Goal: Task Accomplishment & Management: Complete application form

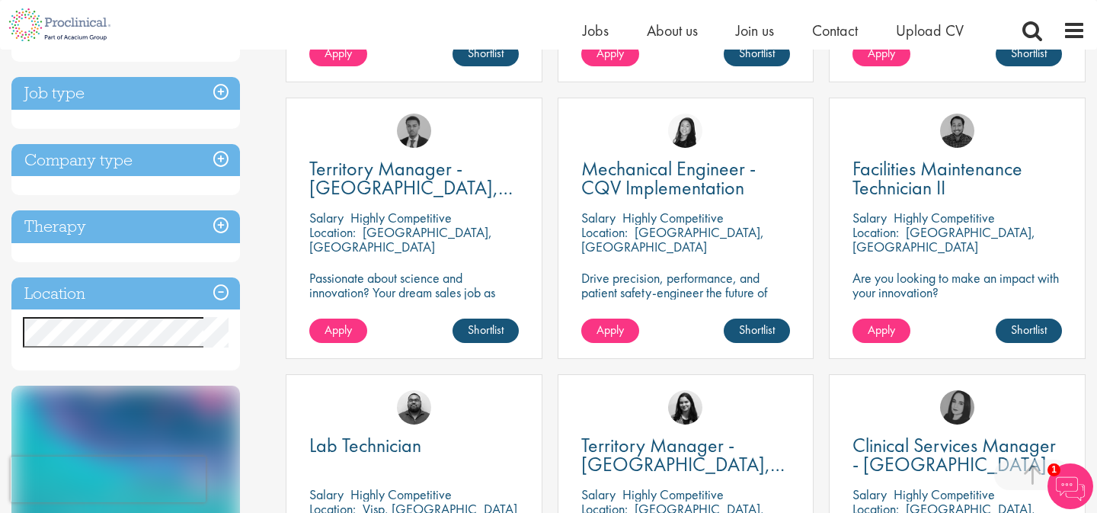
click at [219, 290] on h3 "Location" at bounding box center [125, 293] width 229 height 33
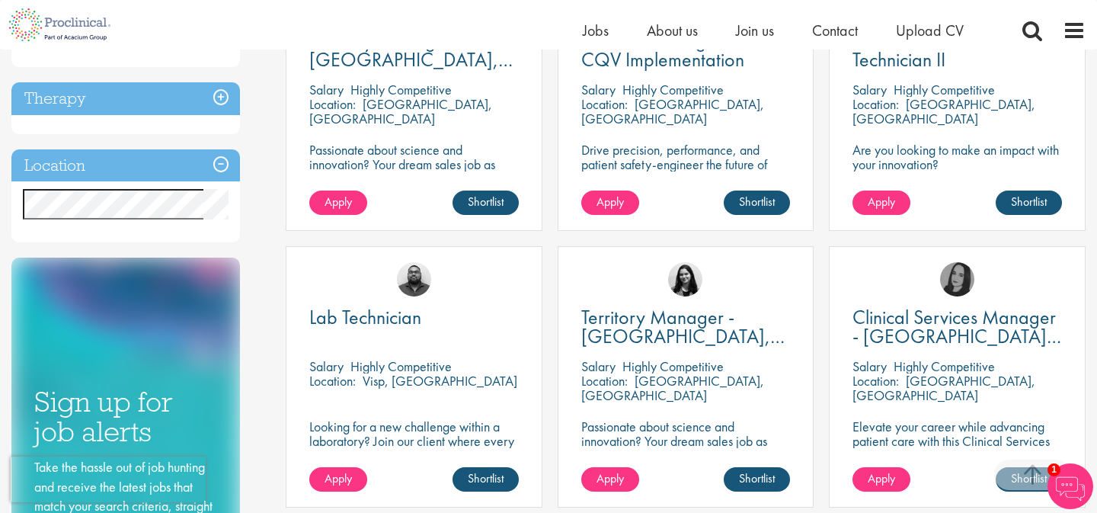
click at [133, 167] on h3 "Location" at bounding box center [125, 165] width 229 height 33
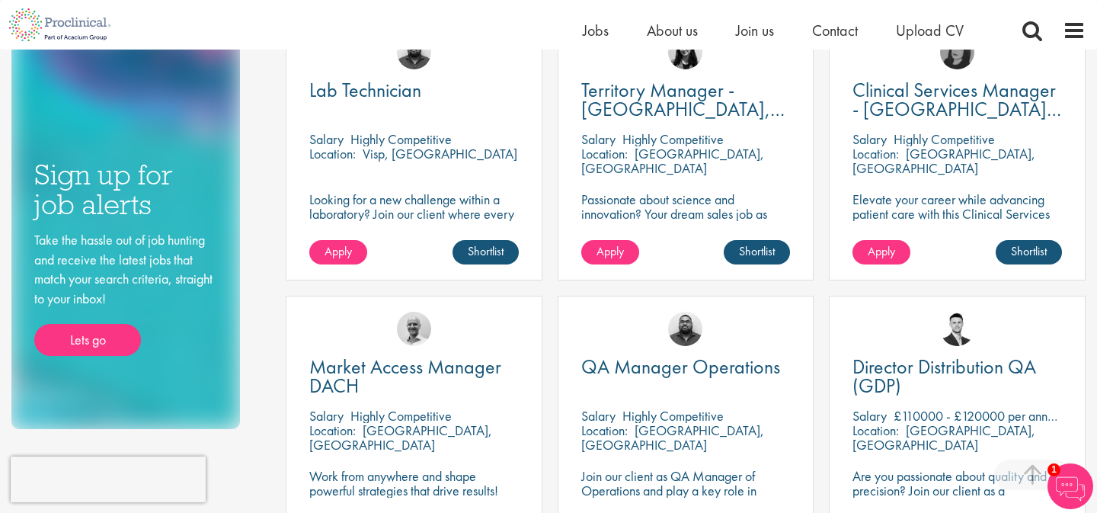
scroll to position [873, 0]
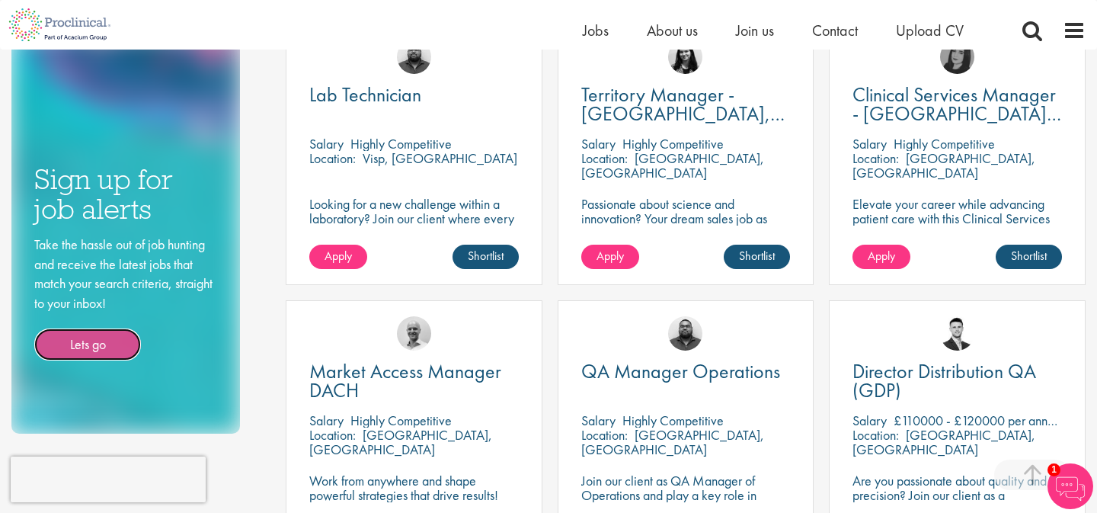
click at [104, 345] on link "Lets go" at bounding box center [87, 344] width 107 height 32
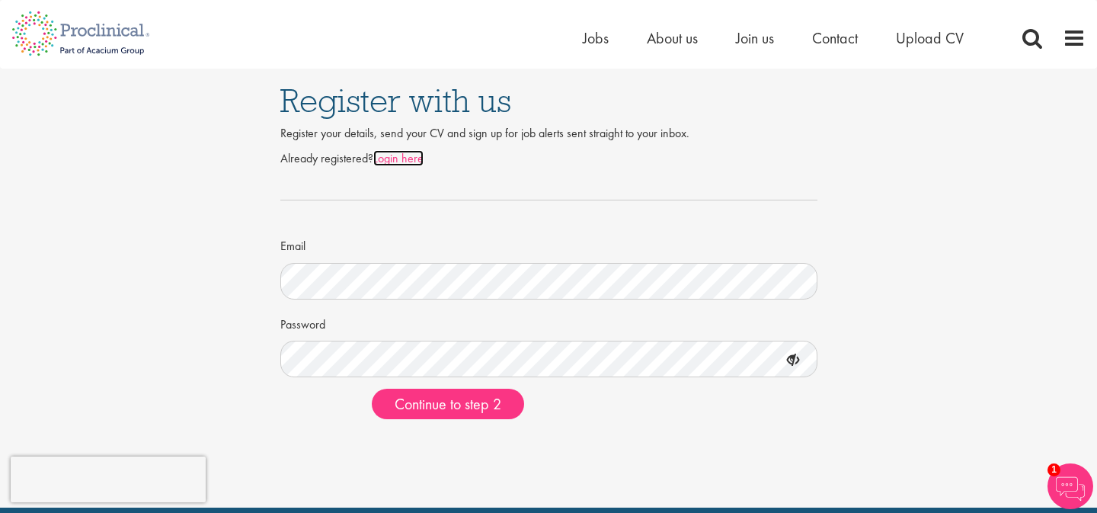
click at [389, 163] on link "Login here" at bounding box center [398, 158] width 50 height 16
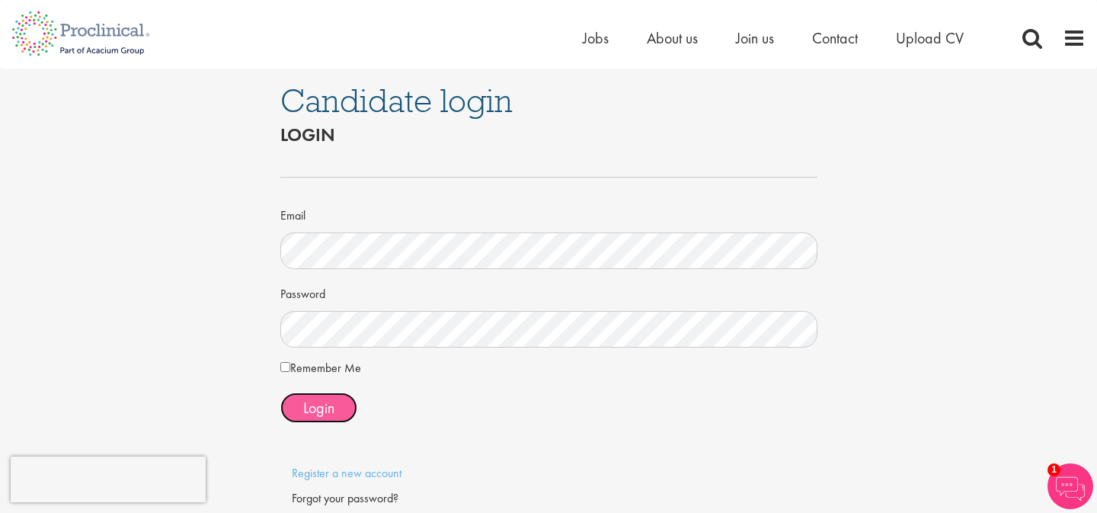
click at [316, 408] on span "Login" at bounding box center [318, 408] width 31 height 20
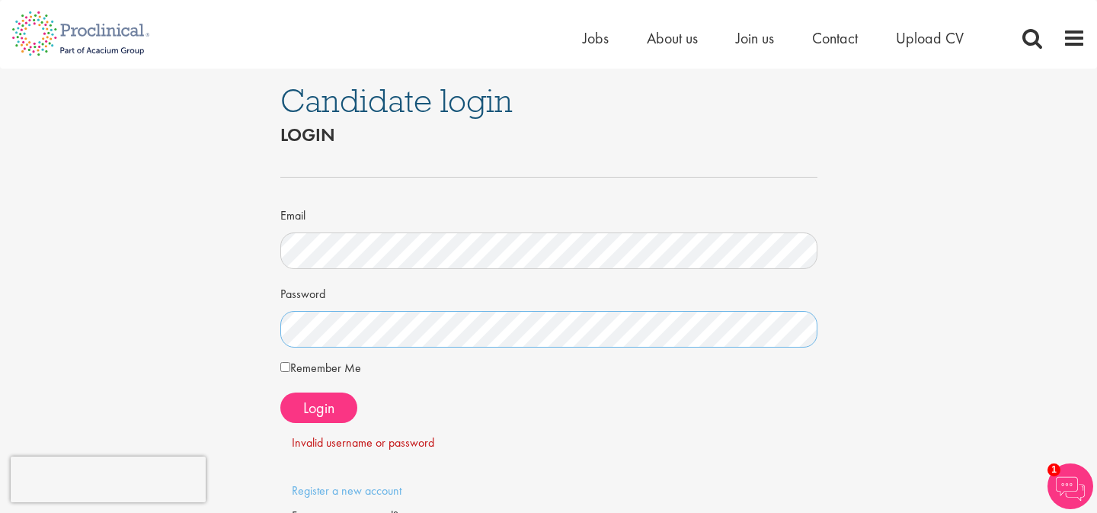
click at [167, 334] on div "Candidate login Login Email Password Remember Me" at bounding box center [549, 318] width 1120 height 498
click at [316, 419] on button "Login" at bounding box center [318, 407] width 77 height 30
click at [316, 400] on span "Login" at bounding box center [318, 408] width 31 height 20
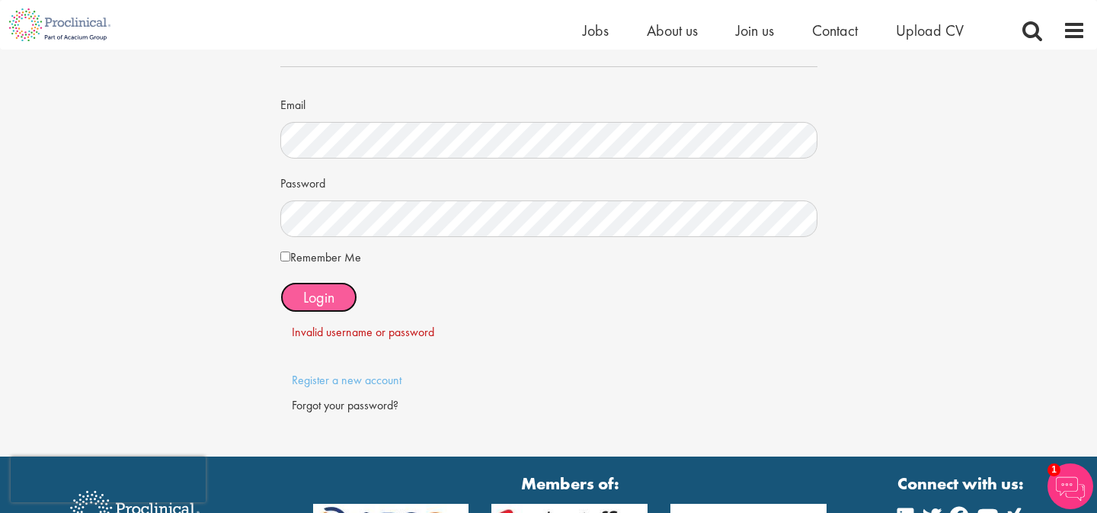
scroll to position [93, 0]
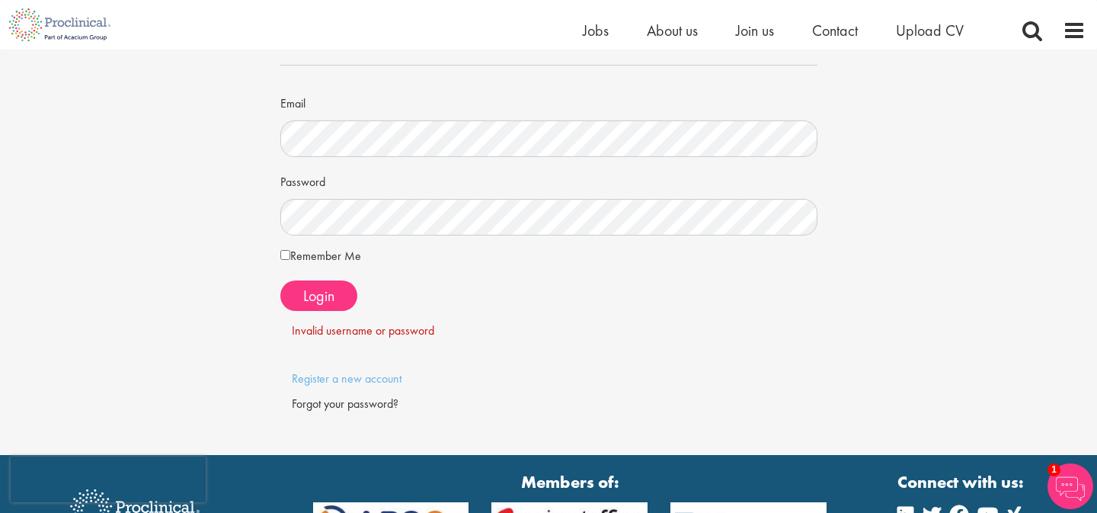
click at [377, 407] on div "Forgot your password?" at bounding box center [549, 404] width 514 height 18
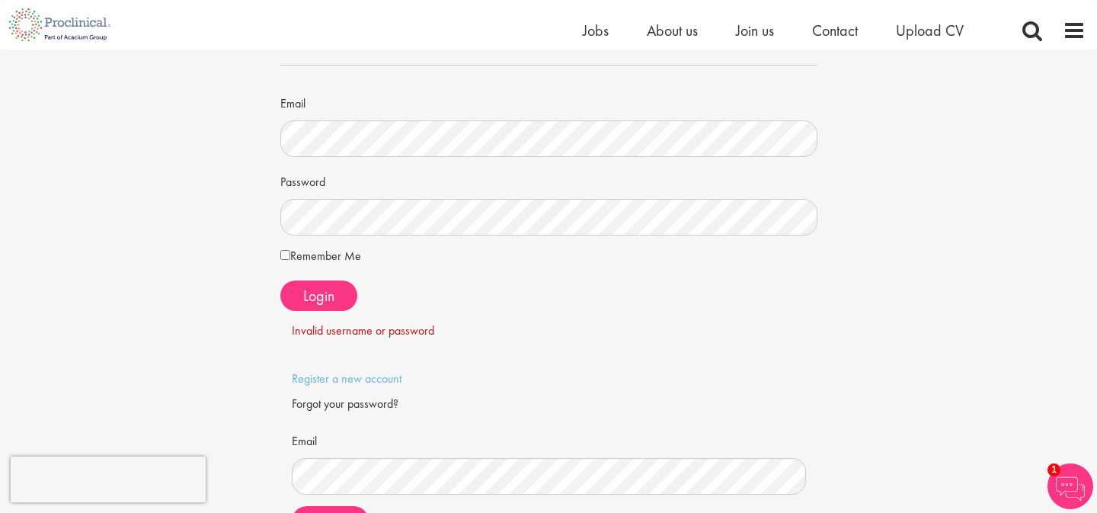
scroll to position [156, 0]
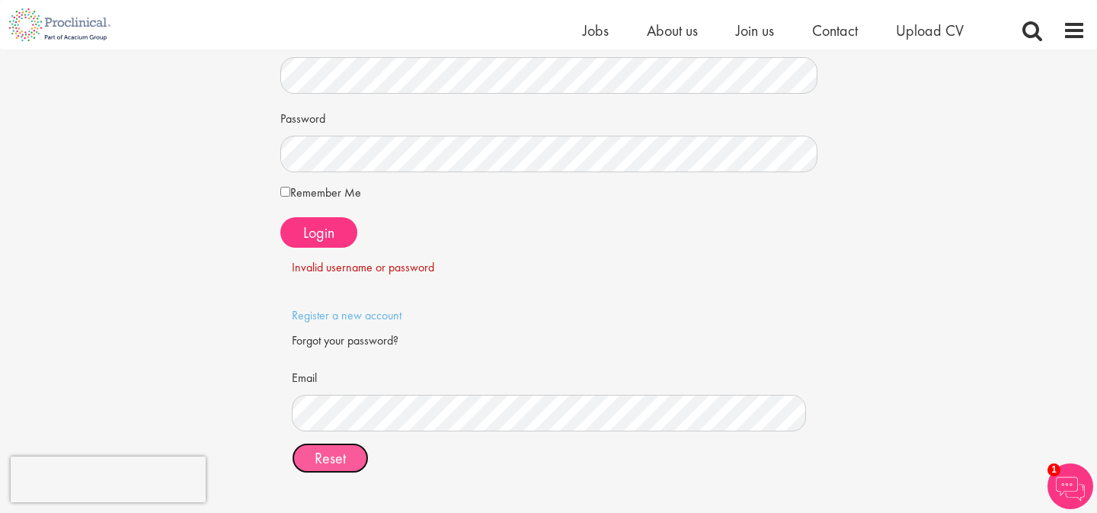
click at [342, 454] on span "Reset" at bounding box center [330, 458] width 31 height 20
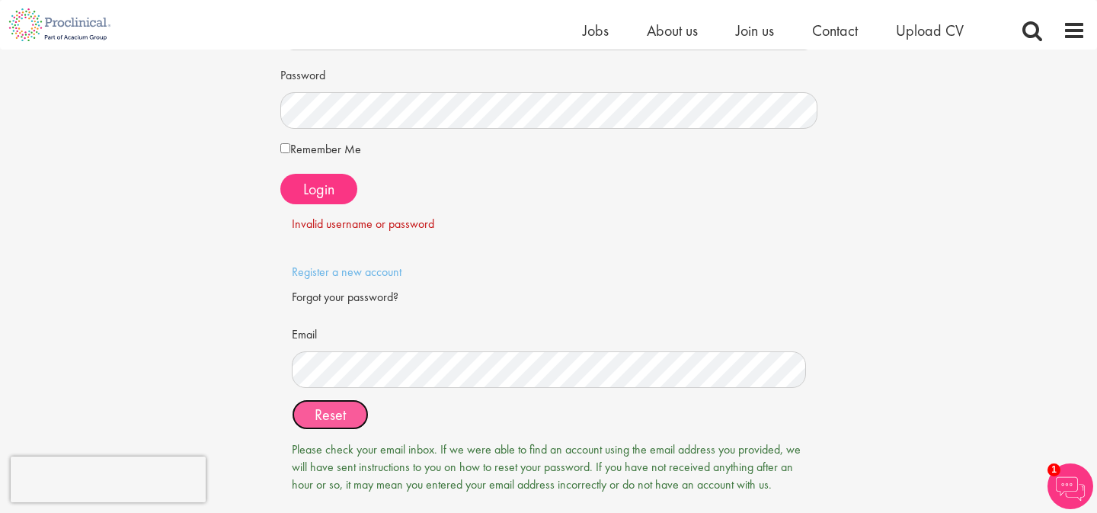
scroll to position [186, 0]
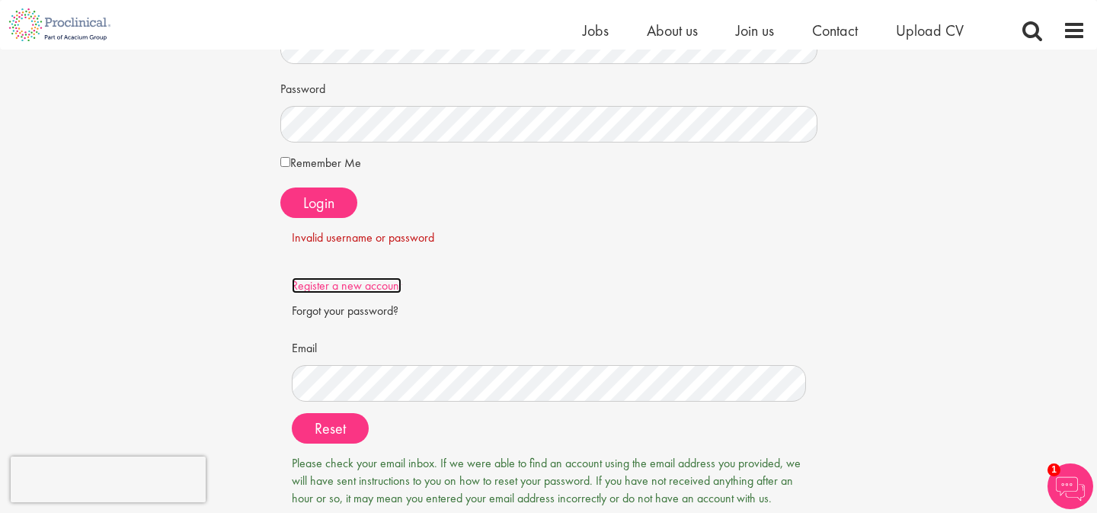
click at [359, 283] on link "Register a new account" at bounding box center [347, 285] width 110 height 16
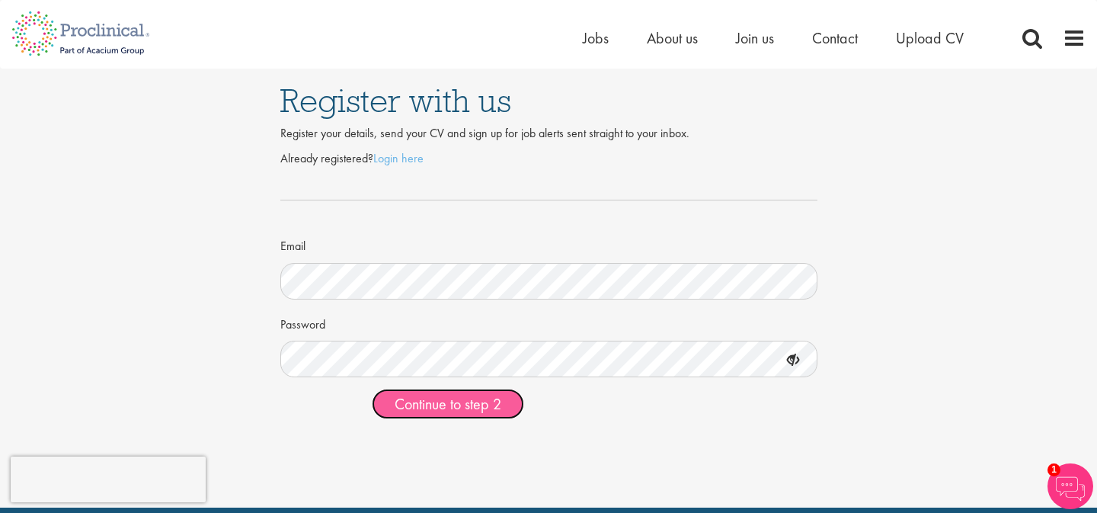
click at [489, 407] on span "Continue to step 2" at bounding box center [448, 404] width 107 height 20
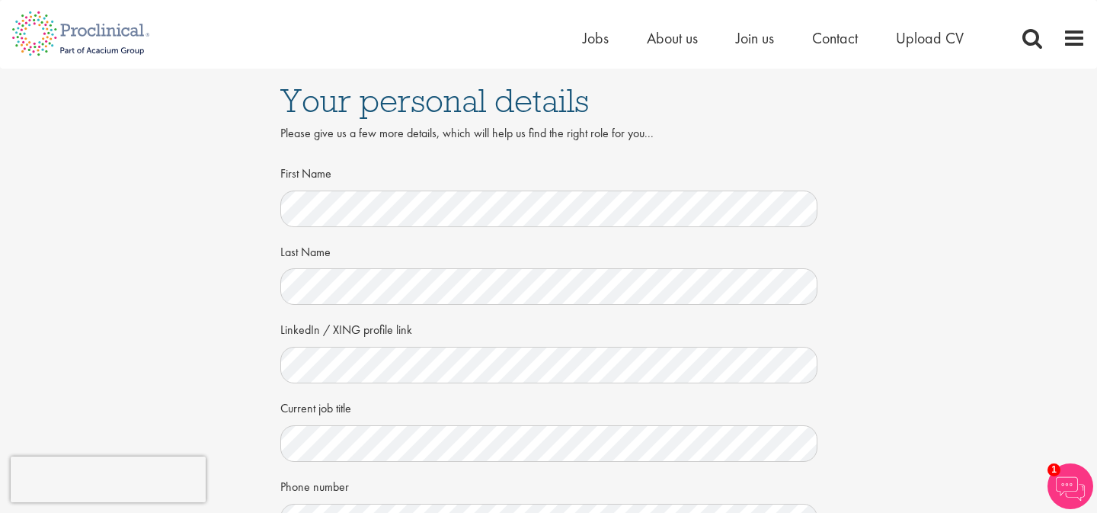
click at [201, 376] on div "Your personal details Please give us a few more details, which will help us fin…" at bounding box center [549, 417] width 1120 height 697
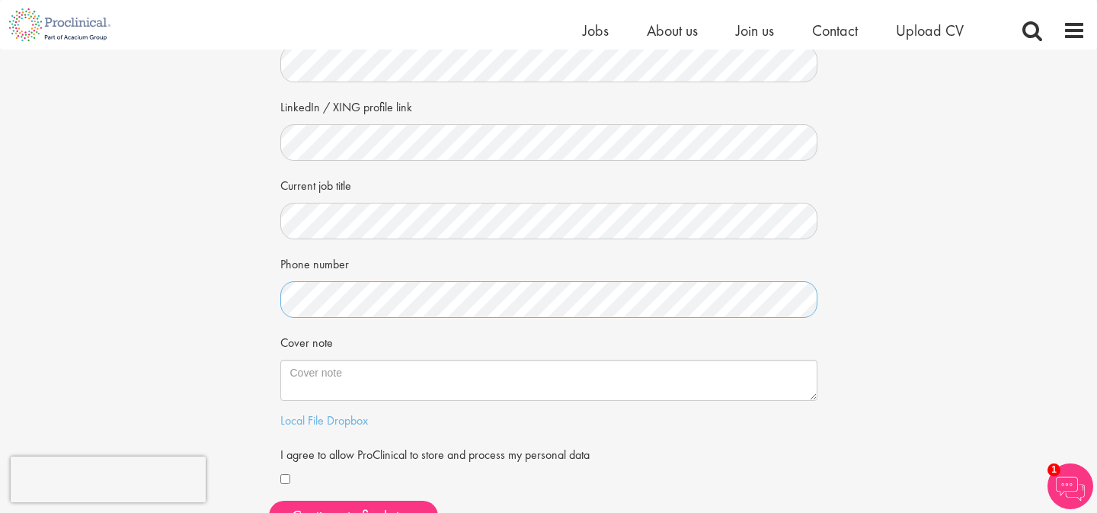
scroll to position [204, 0]
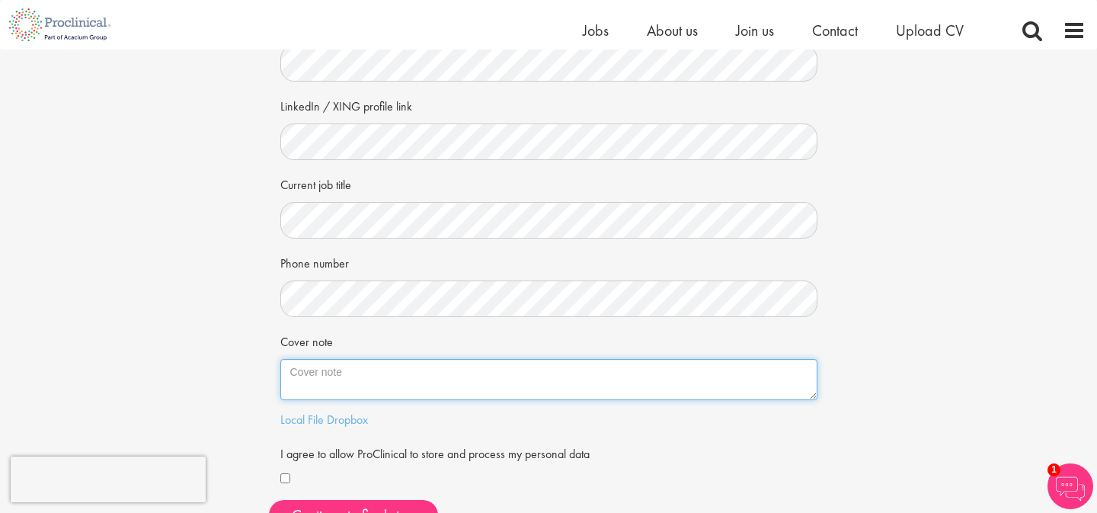
click at [382, 369] on textarea "Cover note" at bounding box center [548, 379] width 537 height 41
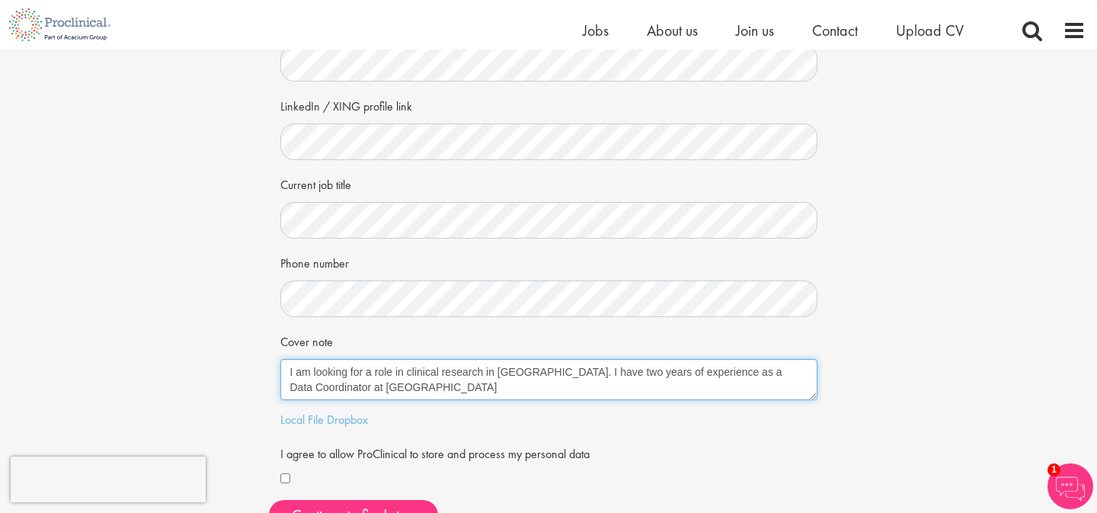
click at [483, 374] on textarea "I am looking for a role in clinical research in Melbourne. I have two years of …" at bounding box center [548, 379] width 537 height 41
click at [524, 387] on textarea "I am looking for a role in clinical research or the pharmaceutical industry in …" at bounding box center [548, 379] width 537 height 41
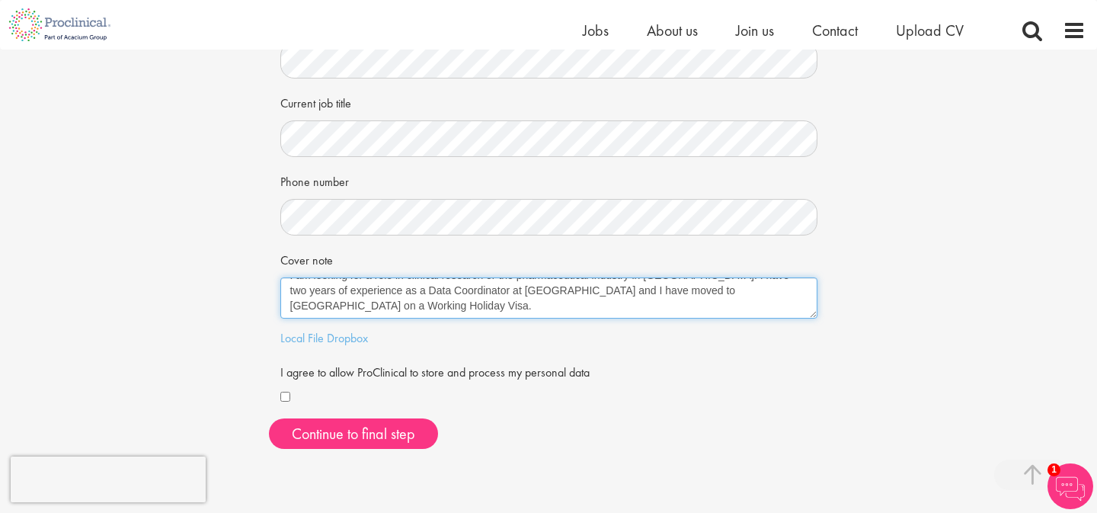
scroll to position [296, 0]
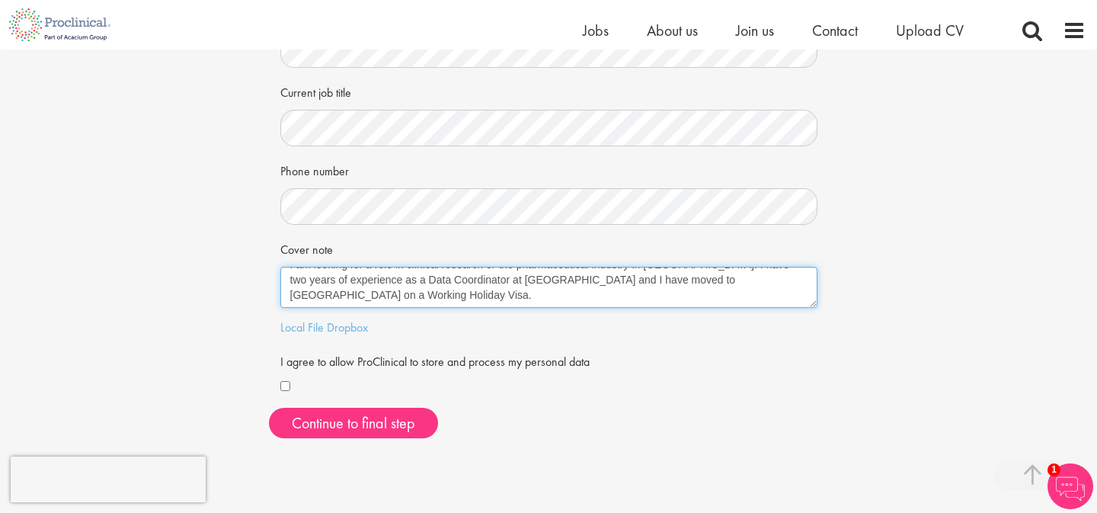
type textarea "I am looking for a role in clinical research or the pharmaceutical industry in …"
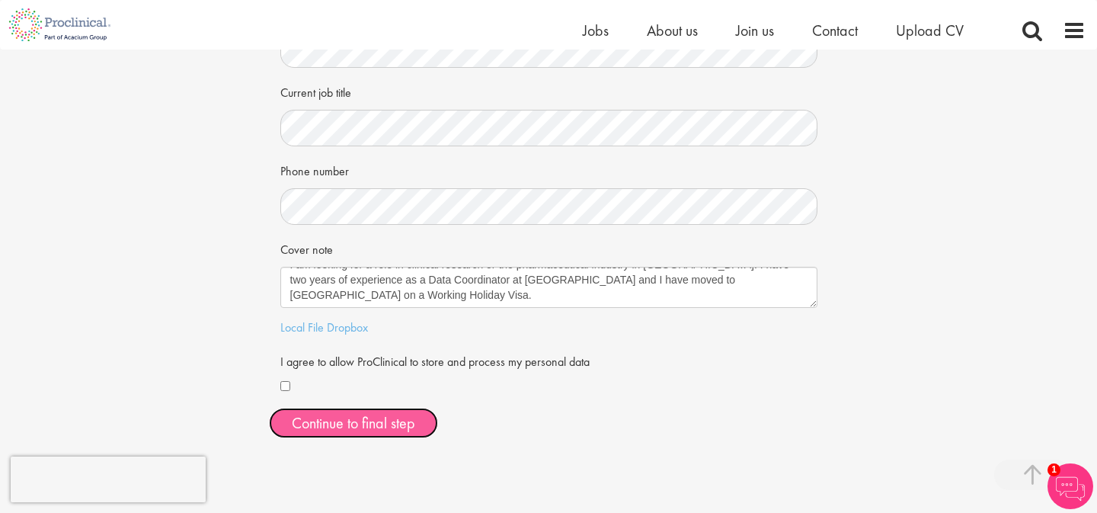
click at [329, 429] on button "Continue to final step" at bounding box center [353, 423] width 169 height 30
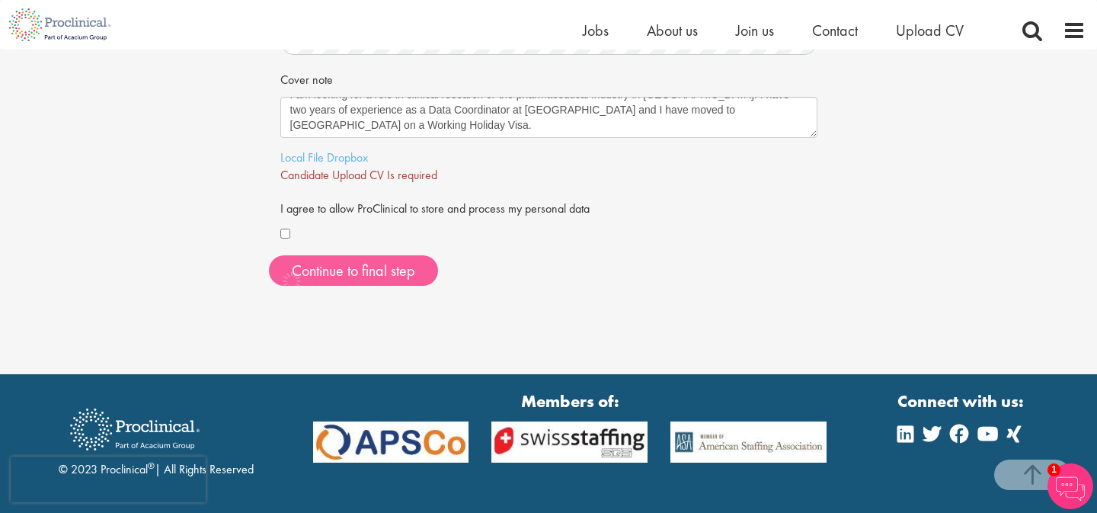
scroll to position [481, 0]
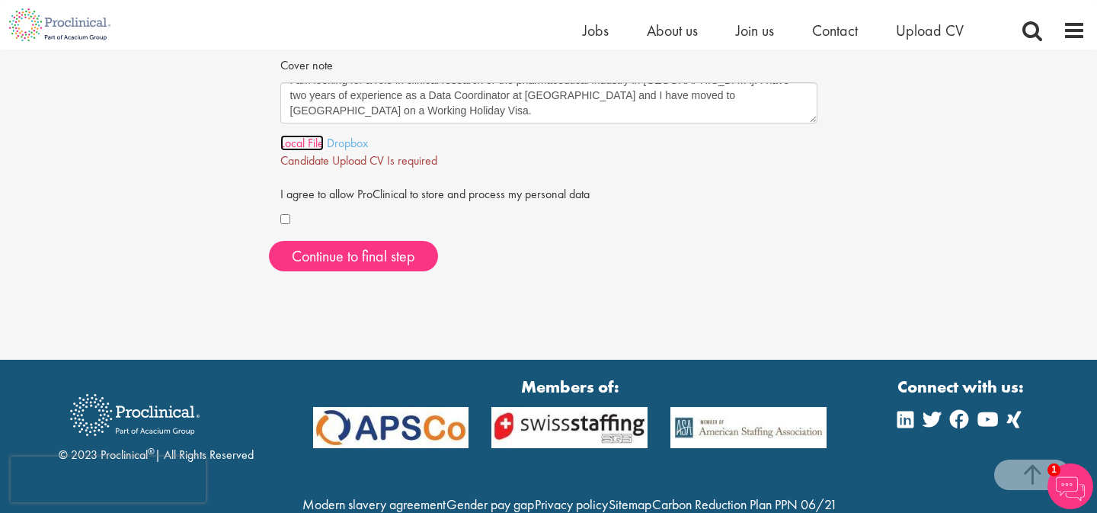
click at [308, 148] on link "Local File" at bounding box center [301, 143] width 43 height 16
click at [352, 266] on button "Continue to final step" at bounding box center [353, 256] width 169 height 30
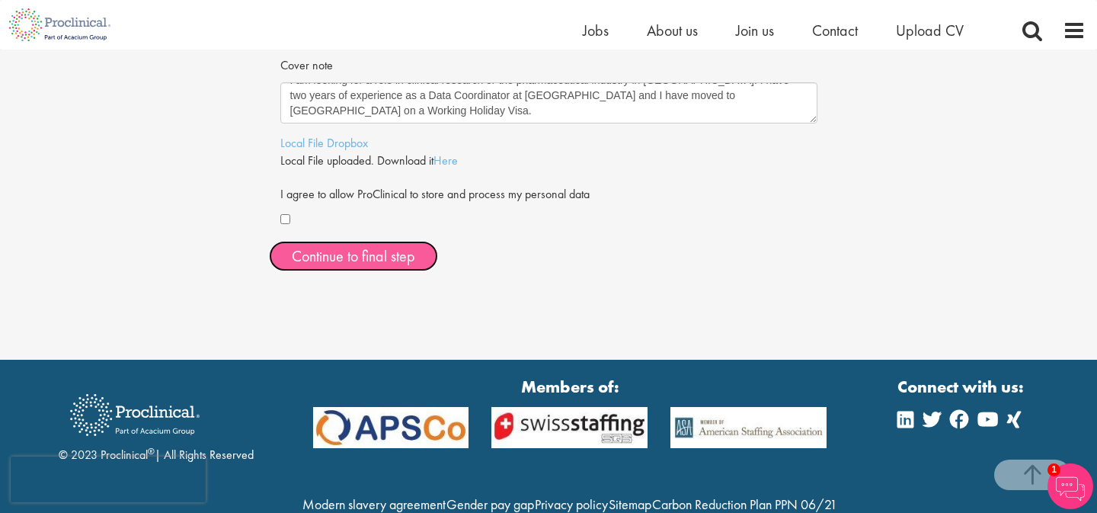
click at [372, 263] on span "Continue to final step" at bounding box center [353, 256] width 123 height 20
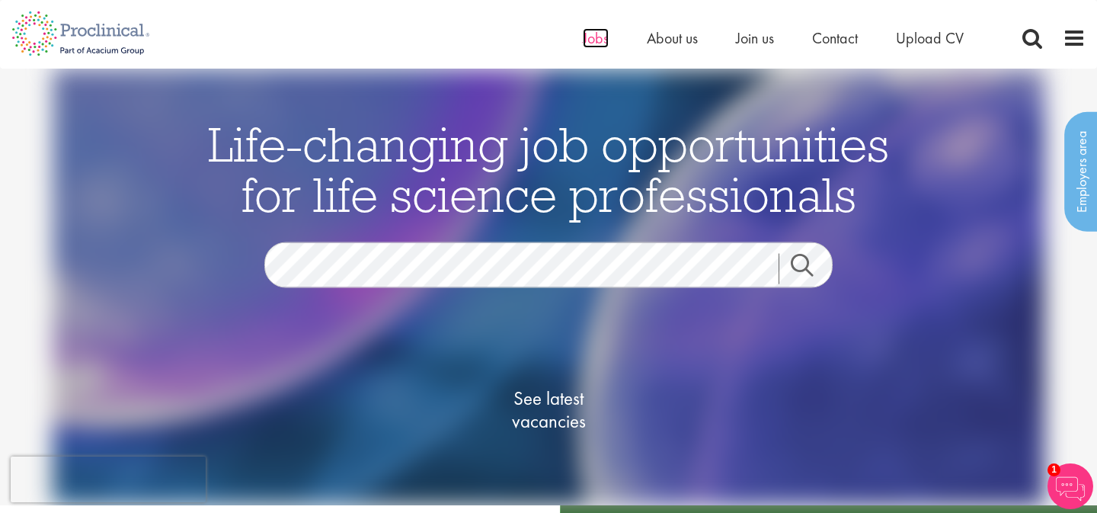
click at [587, 40] on span "Jobs" at bounding box center [596, 38] width 26 height 20
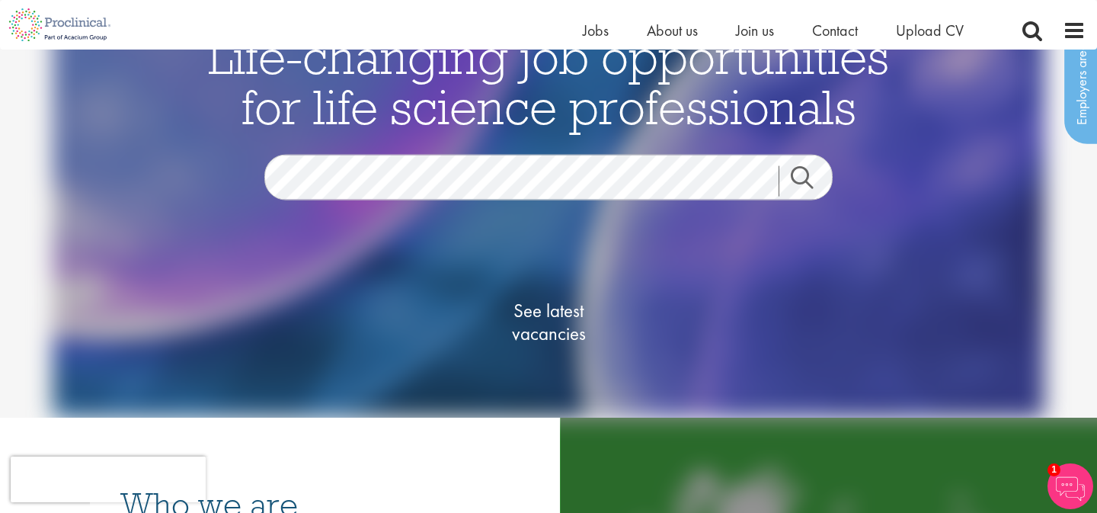
scroll to position [35, 0]
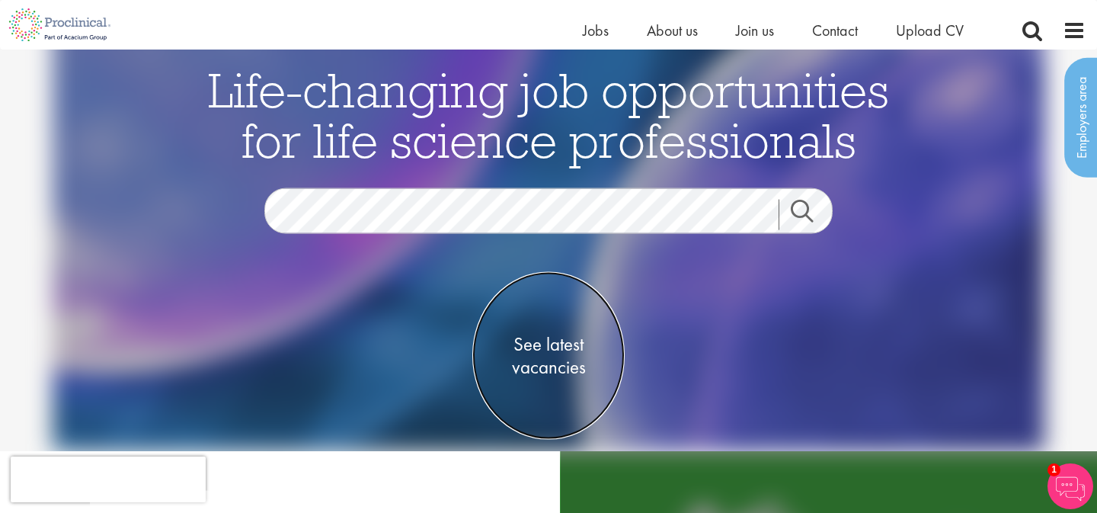
click at [558, 355] on span "See latest vacancies" at bounding box center [548, 356] width 152 height 46
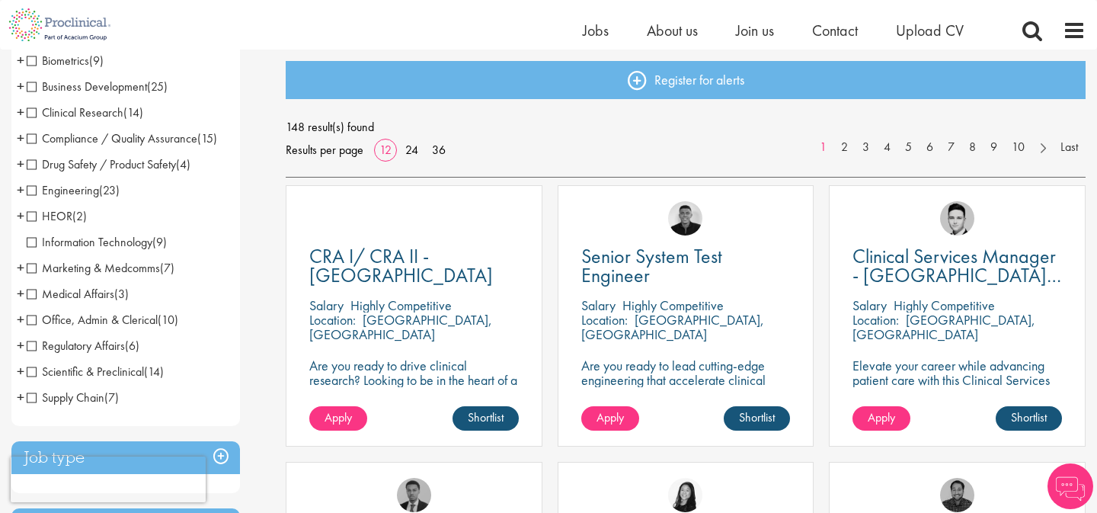
scroll to position [158, 0]
click at [35, 114] on span "Clinical Research" at bounding box center [75, 112] width 97 height 16
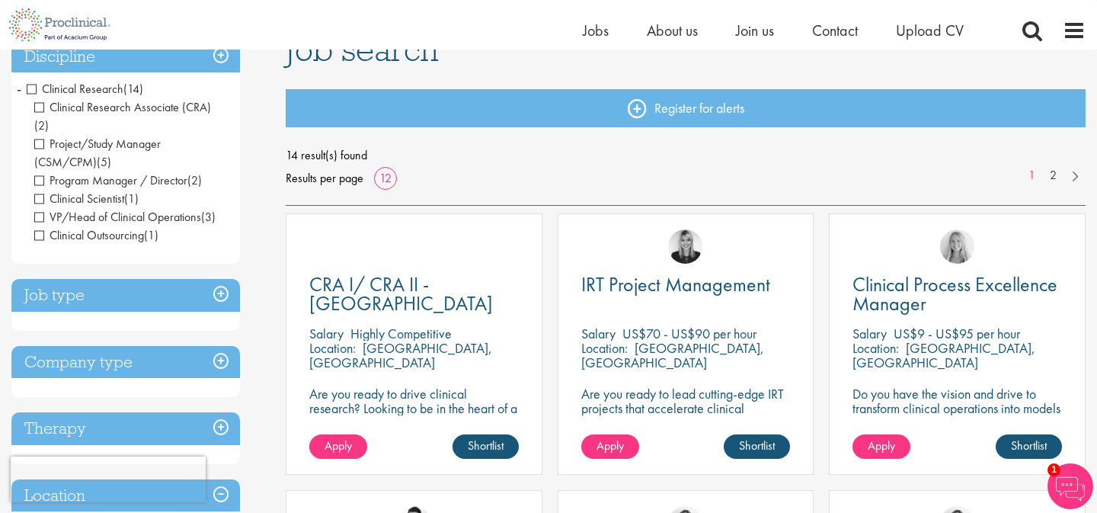
click at [30, 88] on span "Clinical Research" at bounding box center [75, 89] width 97 height 16
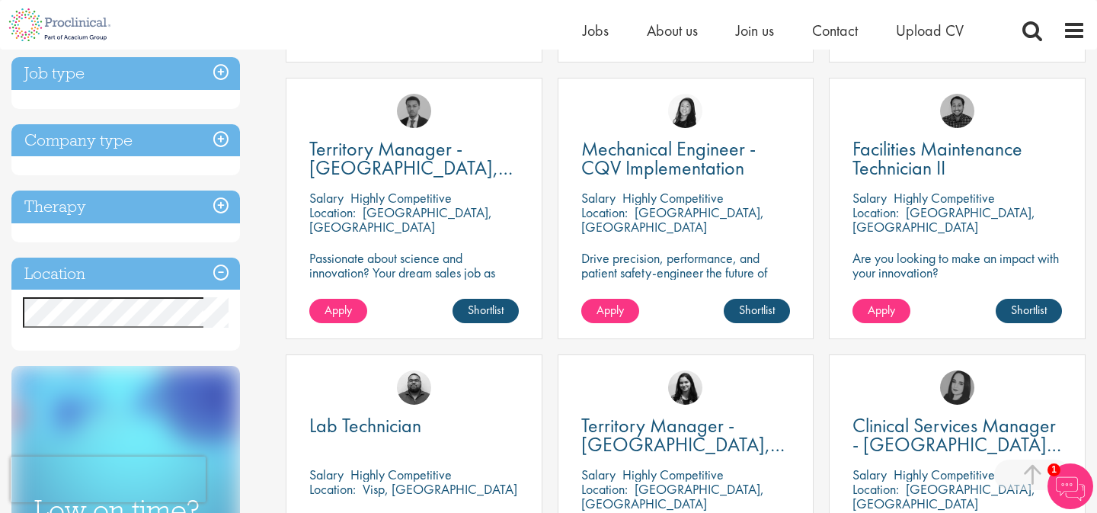
scroll to position [582, 0]
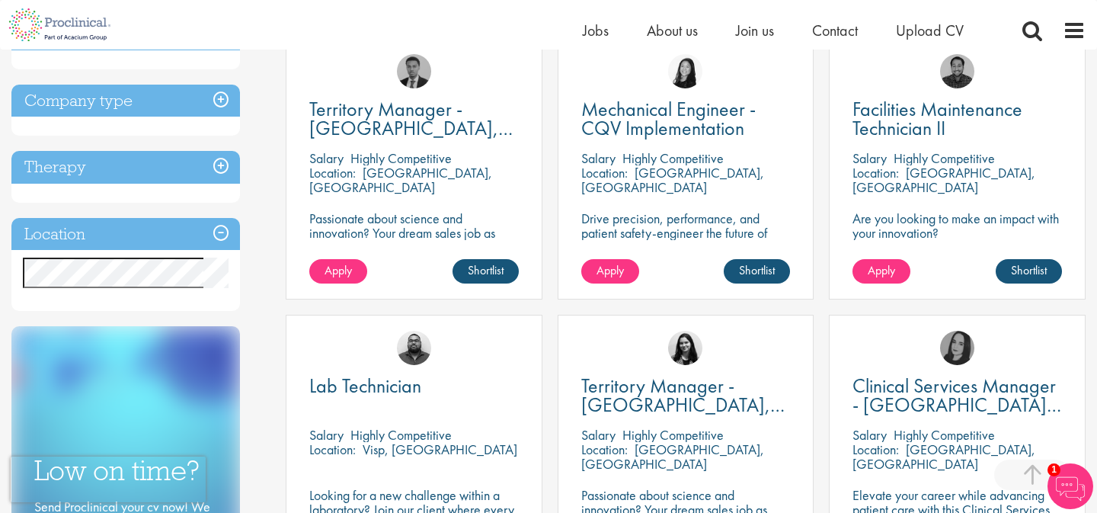
click at [219, 232] on h3 "Location" at bounding box center [125, 234] width 229 height 33
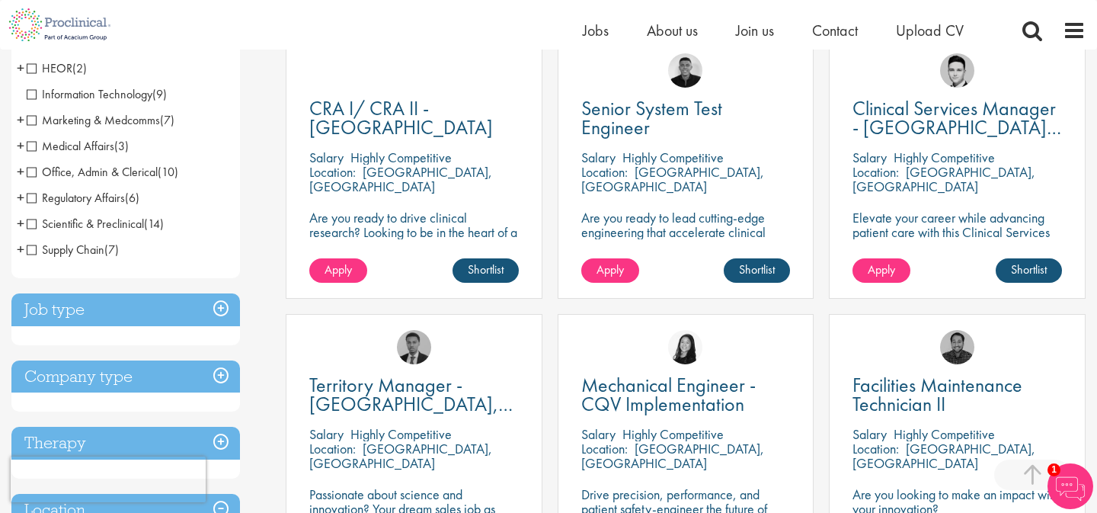
scroll to position [0, 0]
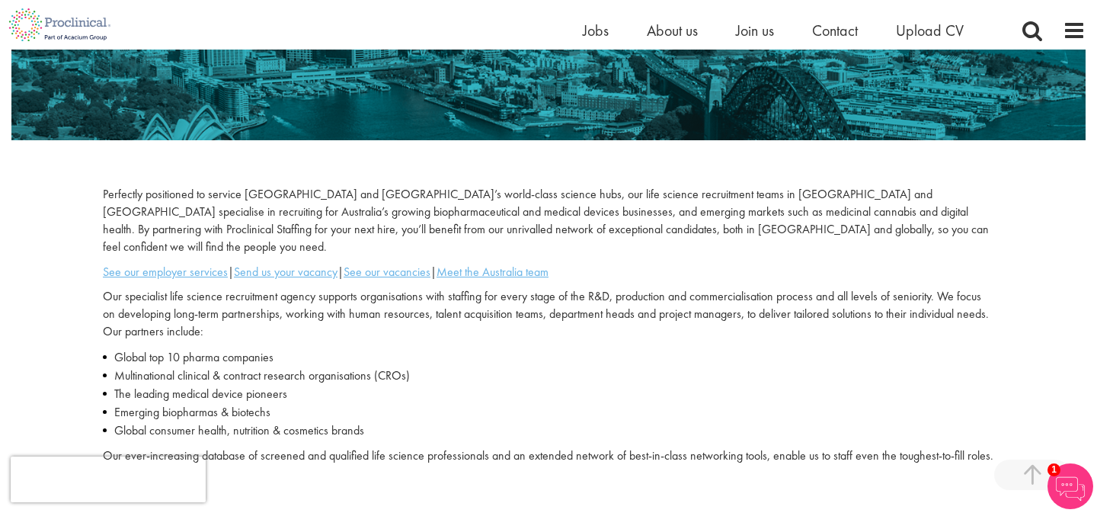
scroll to position [269, 0]
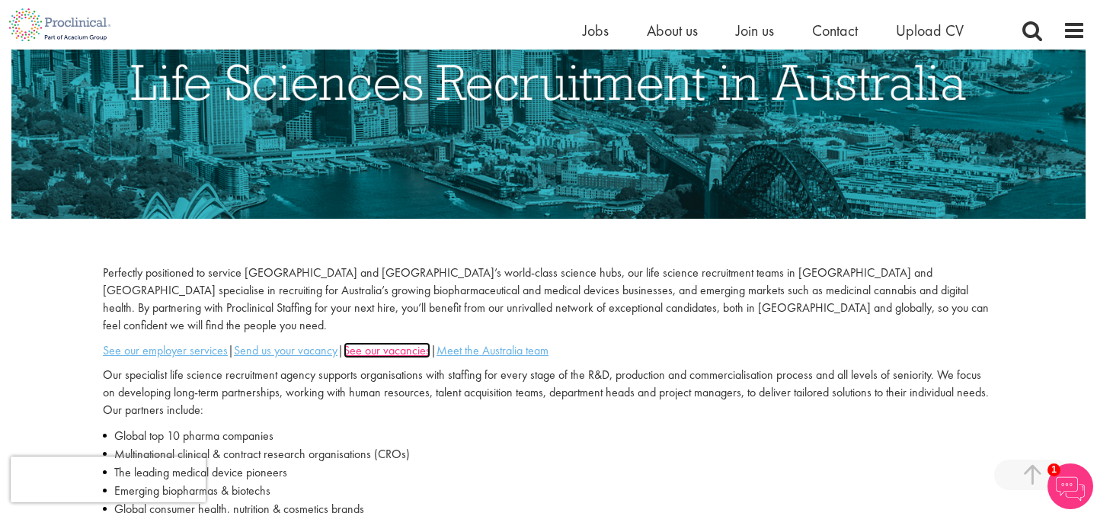
click at [374, 342] on u "See our vacancies" at bounding box center [387, 350] width 87 height 16
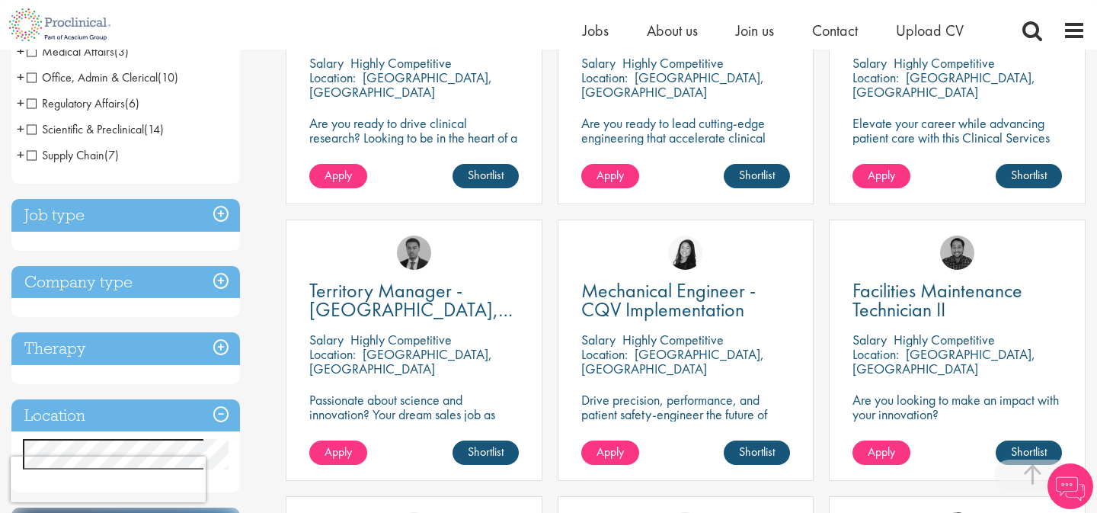
scroll to position [392, 0]
